Goal: Transaction & Acquisition: Purchase product/service

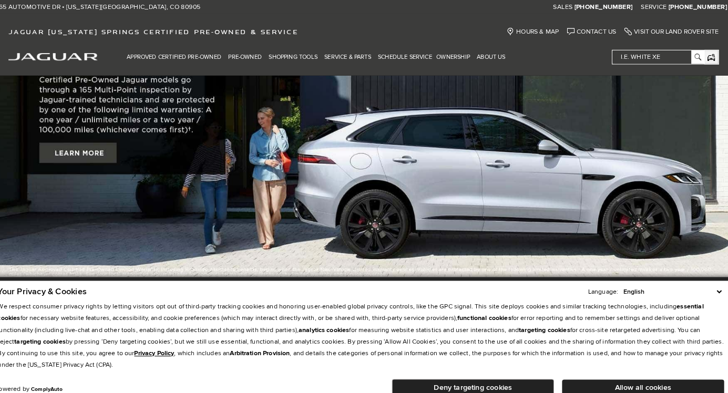
click at [492, 144] on img at bounding box center [364, 127] width 728 height 308
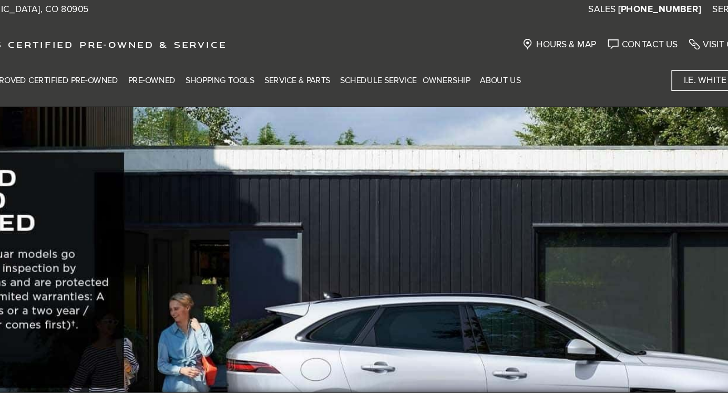
scroll to position [3, 0]
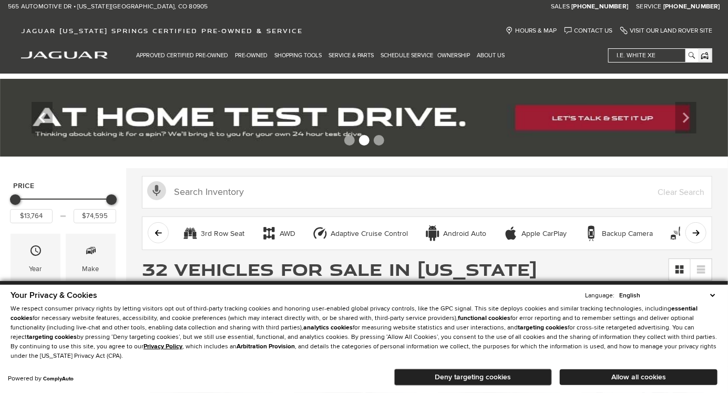
click at [724, 181] on div "Activate Voice Search Clear Search" at bounding box center [427, 191] width 602 height 46
click at [724, 180] on div "Activate Voice Search Clear Search" at bounding box center [427, 191] width 602 height 46
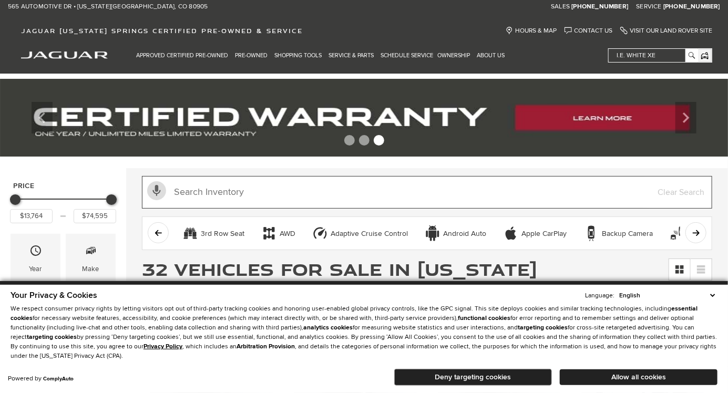
click at [712, 179] on input "text" at bounding box center [427, 192] width 571 height 33
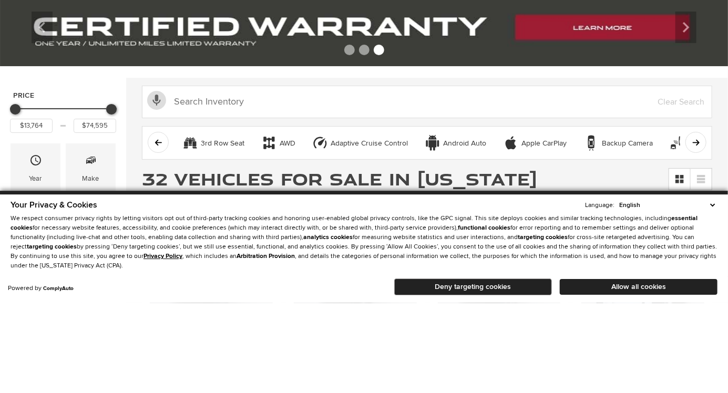
click at [706, 238] on div "3rd Row Seat AWD Adaptive Cruise Control Android Auto Apple CarPlay Backup Came…" at bounding box center [427, 234] width 571 height 34
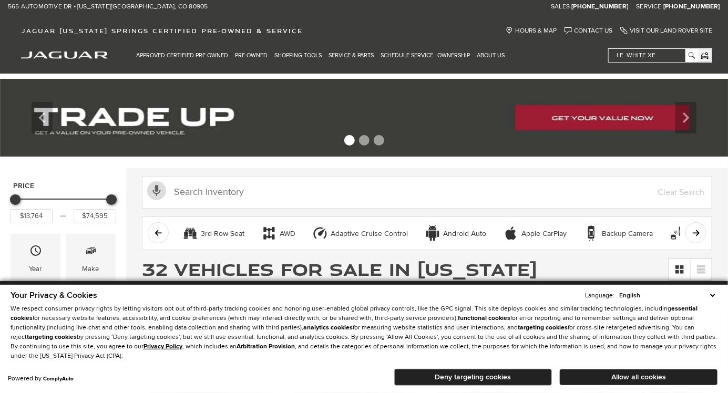
click at [709, 145] on div at bounding box center [364, 142] width 728 height 18
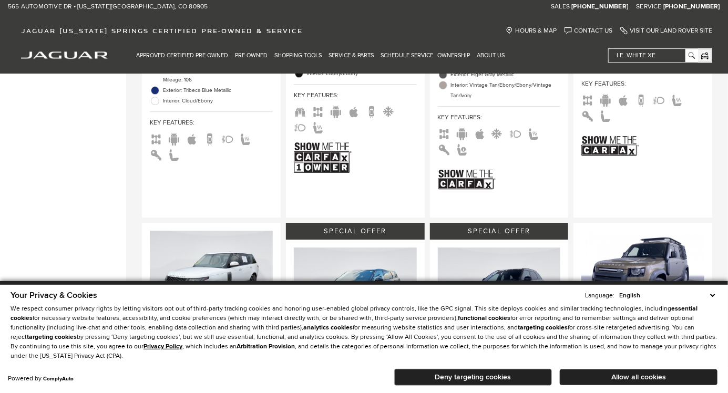
scroll to position [1354, 0]
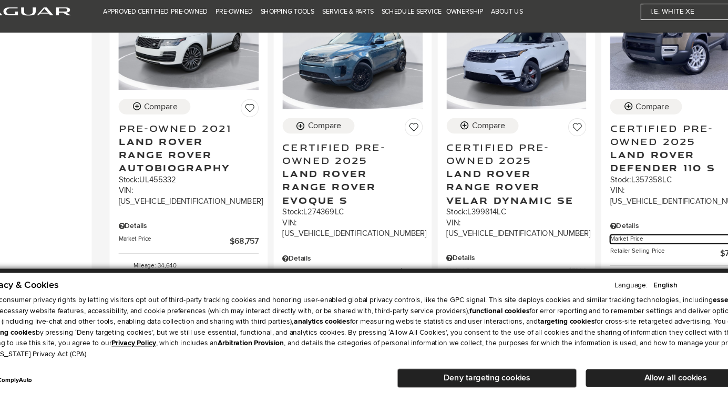
click at [628, 251] on span "Market Price" at bounding box center [635, 255] width 106 height 8
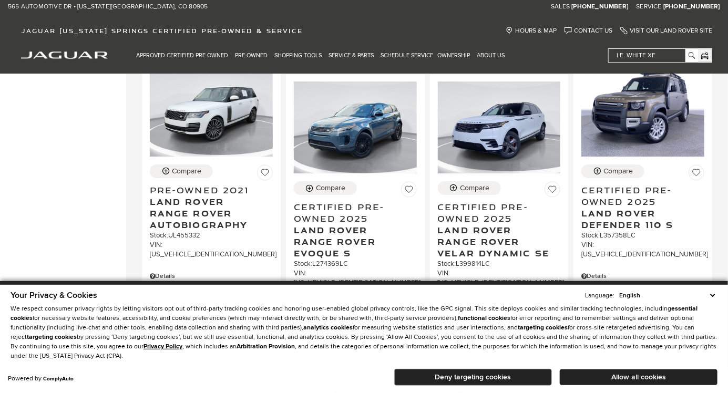
scroll to position [1512, 0]
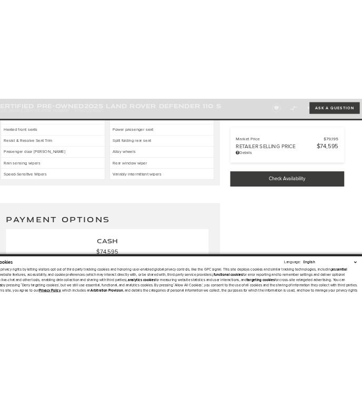
scroll to position [2124, 0]
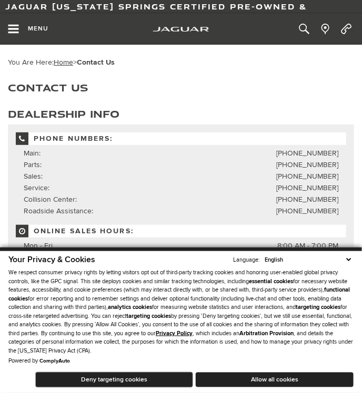
click at [185, 292] on p "We respect consumer privacy rights by letting visitors opt out of third-party t…" at bounding box center [180, 312] width 345 height 87
click at [8, 30] on icon "Open the main navigation menu" at bounding box center [13, 29] width 13 height 11
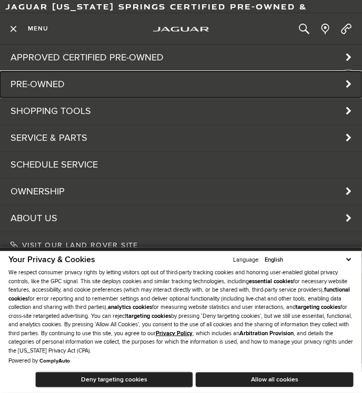
click at [15, 90] on link "Pre-Owned" at bounding box center [181, 85] width 362 height 26
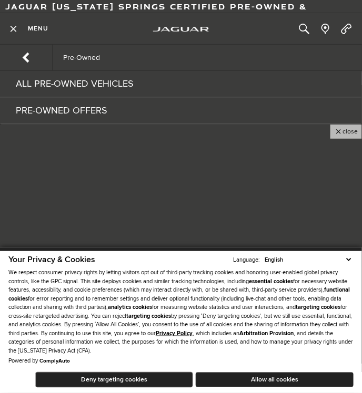
click at [270, 202] on div "Pre-Owned All Pre-Owned Vehicles Pre-Owned Offers close" at bounding box center [181, 209] width 362 height 328
click at [242, 202] on div "Pre-Owned All Pre-Owned Vehicles Pre-Owned Offers close" at bounding box center [181, 209] width 362 height 328
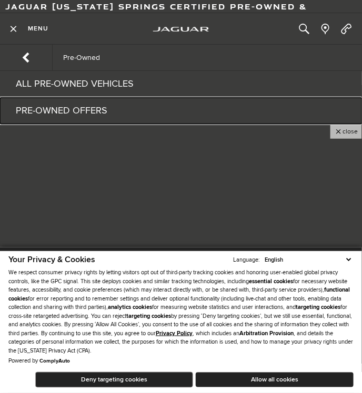
click at [26, 110] on link "Pre-Owned Offers" at bounding box center [181, 111] width 362 height 26
click at [31, 117] on link "Pre-Owned Offers" at bounding box center [181, 111] width 362 height 26
click at [32, 111] on link "Pre-Owned Offers" at bounding box center [181, 111] width 362 height 26
click at [34, 115] on link "Pre-Owned Offers" at bounding box center [181, 111] width 362 height 26
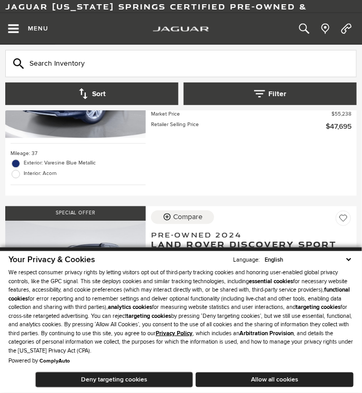
scroll to position [340, 0]
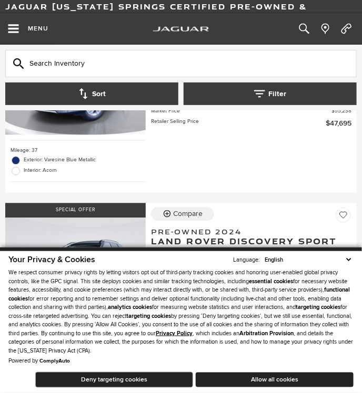
click at [342, 137] on div "Special Offer Key Features : Mileage: 37 Exterior: Varesine Blue Metallic Inter…" at bounding box center [180, 104] width 351 height 178
click at [342, 136] on div "Special Offer Key Features : Mileage: 37 Exterior: Varesine Blue Metallic Inter…" at bounding box center [180, 104] width 351 height 178
click at [342, 137] on div "Special Offer Key Features : Mileage: 37 Exterior: Varesine Blue Metallic Inter…" at bounding box center [180, 104] width 351 height 178
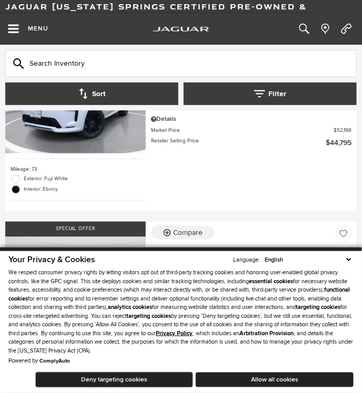
scroll to position [122, 0]
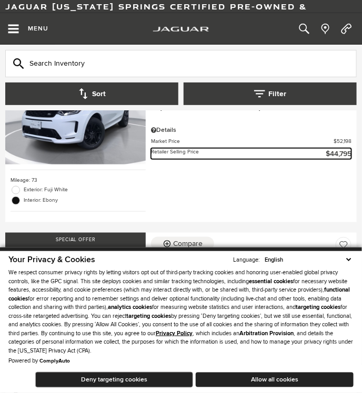
click at [319, 148] on span "Retailer Selling Price" at bounding box center [238, 153] width 175 height 11
click at [326, 148] on span "$44,795" at bounding box center [339, 153] width 26 height 11
